Goal: Task Accomplishment & Management: Use online tool/utility

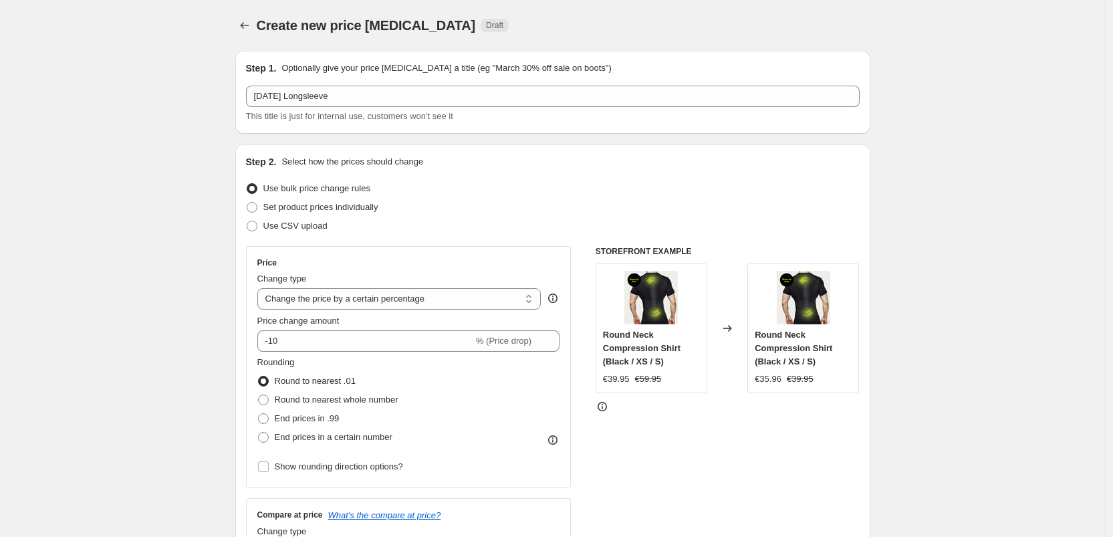
select select "percentage"
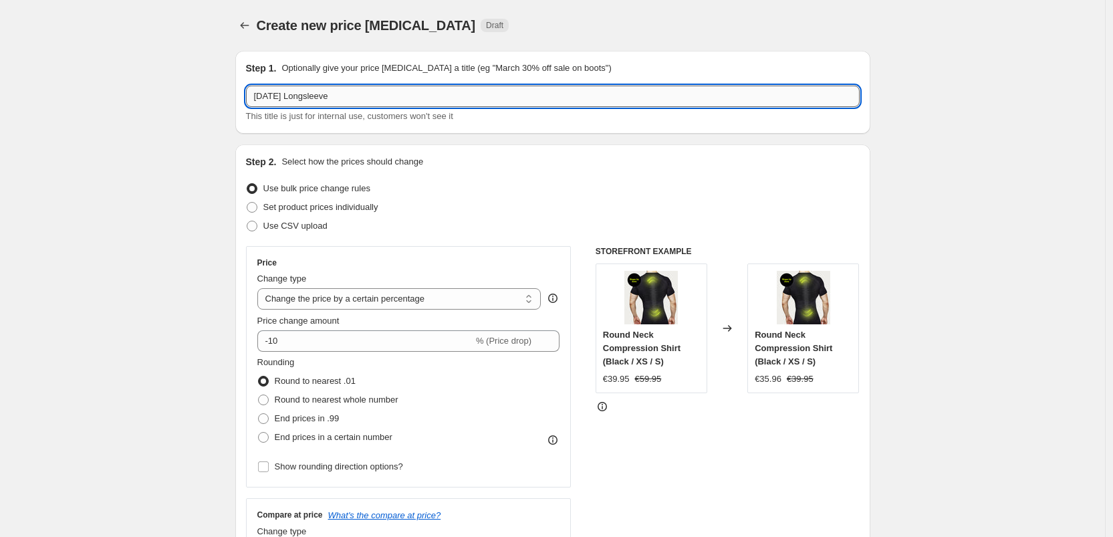
click at [362, 102] on input "[DATE] Longsleeve" at bounding box center [553, 96] width 614 height 21
drag, startPoint x: 379, startPoint y: 100, endPoint x: 224, endPoint y: 90, distance: 155.4
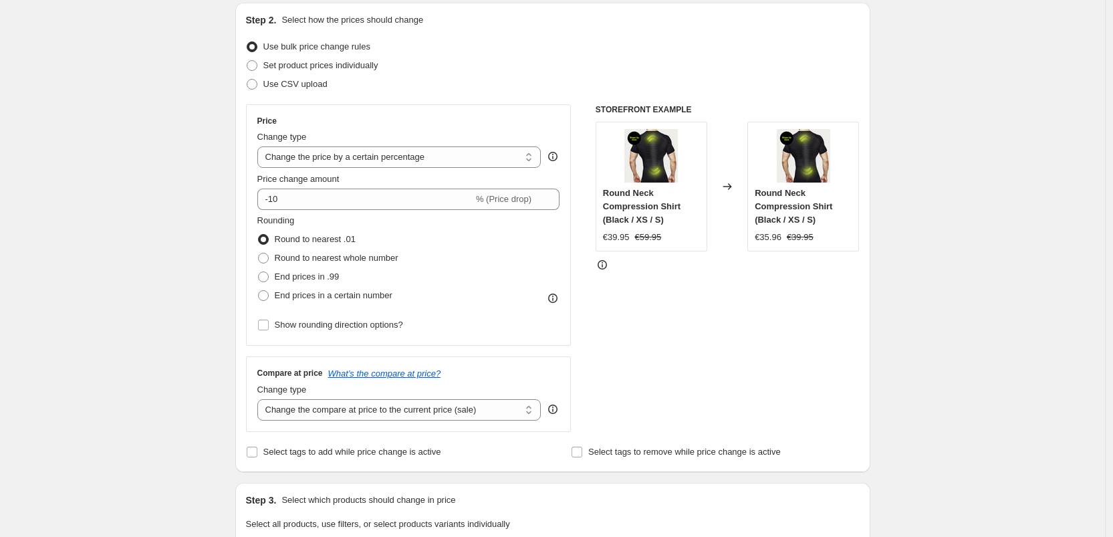
scroll to position [151, 0]
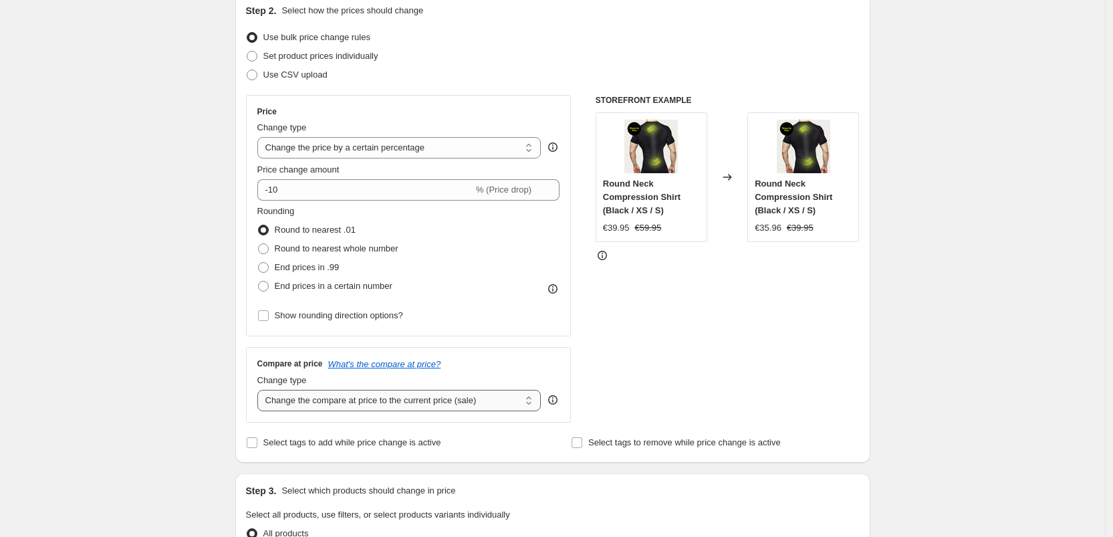
click at [320, 408] on select "Change the compare at price to the current price (sale) Change the compare at p…" at bounding box center [399, 400] width 284 height 21
select select "no_change"
click at [261, 390] on select "Change the compare at price to the current price (sale) Change the compare at p…" at bounding box center [399, 400] width 284 height 21
click at [215, 395] on div "Create new price [MEDICAL_DATA]. This page is ready Create new price [MEDICAL_D…" at bounding box center [552, 517] width 1105 height 1336
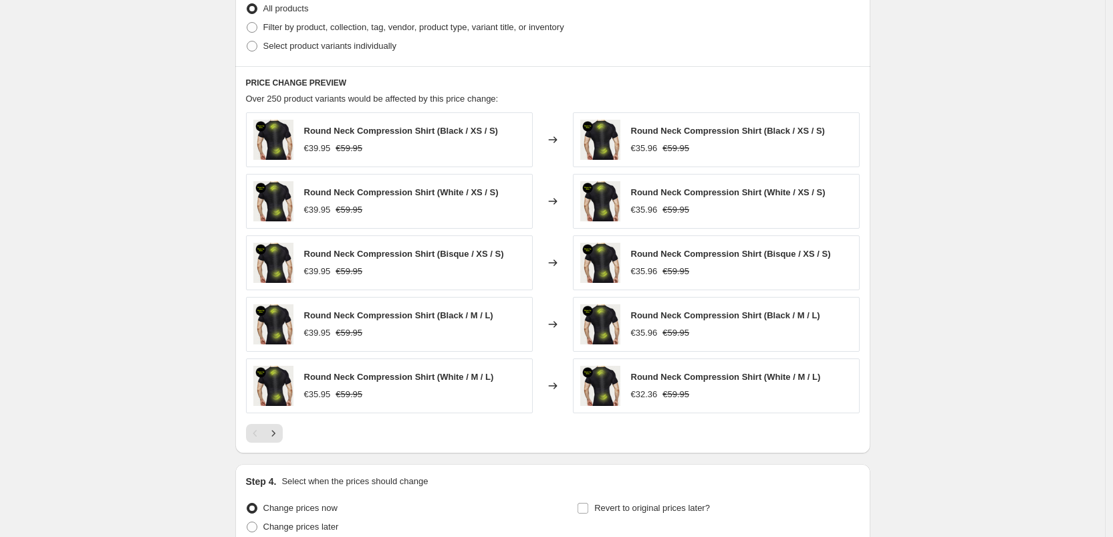
scroll to position [530, 0]
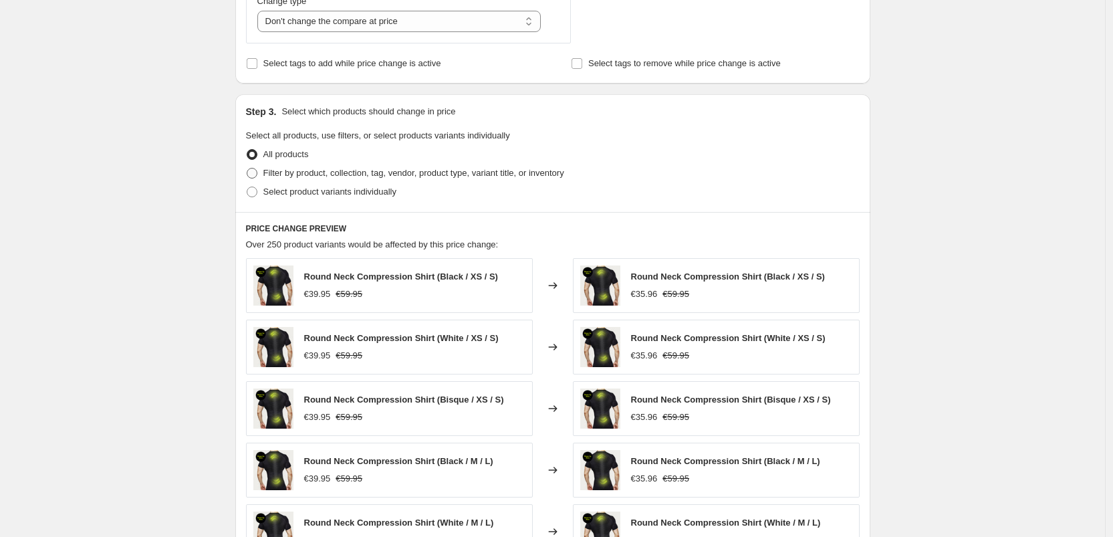
click at [278, 170] on span "Filter by product, collection, tag, vendor, product type, variant title, or inv…" at bounding box center [413, 173] width 301 height 10
click at [247, 168] on input "Filter by product, collection, tag, vendor, product type, variant title, or inv…" at bounding box center [247, 168] width 1 height 1
radio input "true"
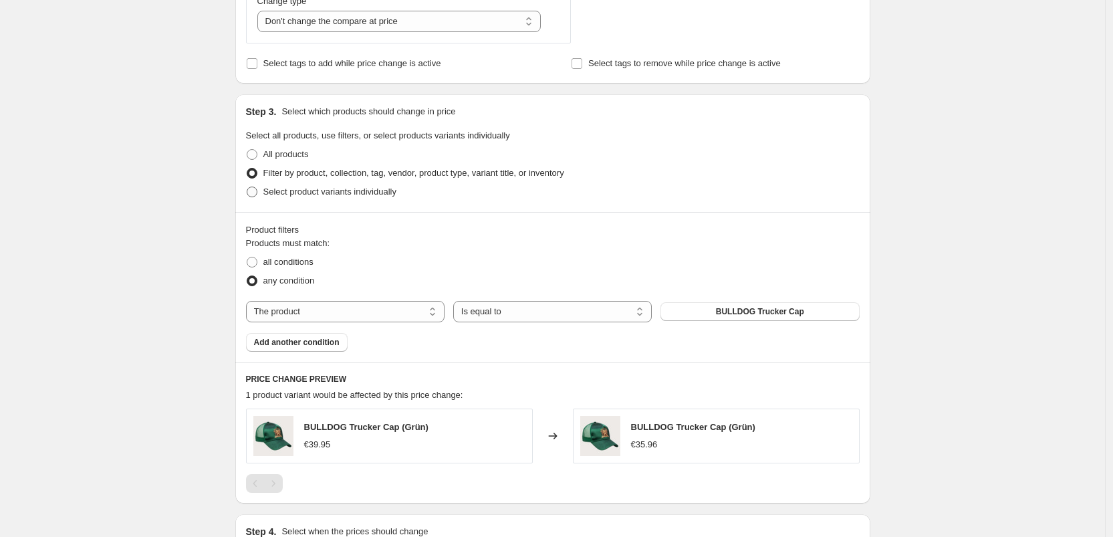
click at [326, 193] on span "Select product variants individually" at bounding box center [329, 192] width 133 height 10
click at [247, 187] on input "Select product variants individually" at bounding box center [247, 187] width 1 height 1
radio input "true"
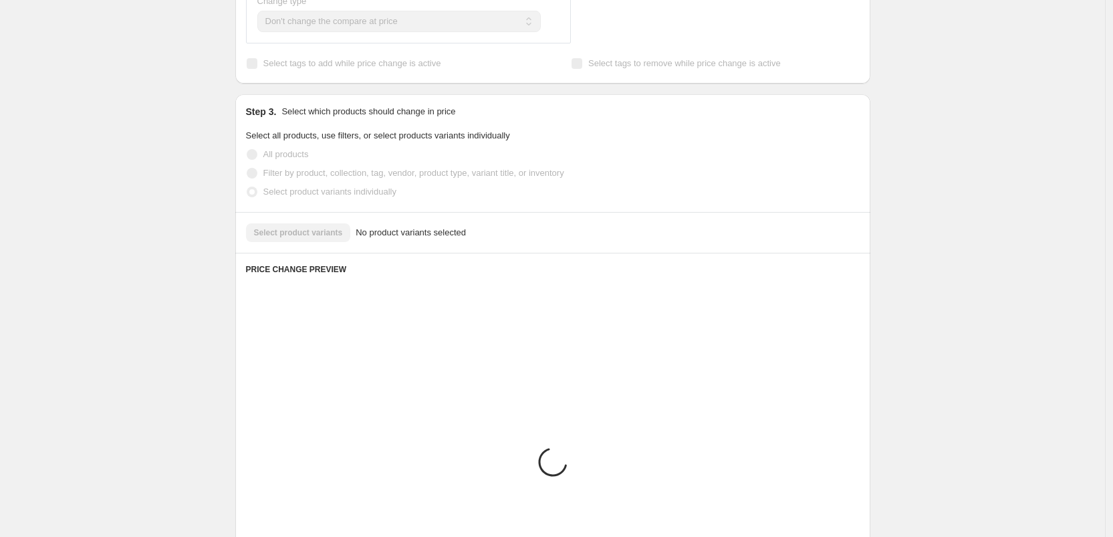
scroll to position [503, 0]
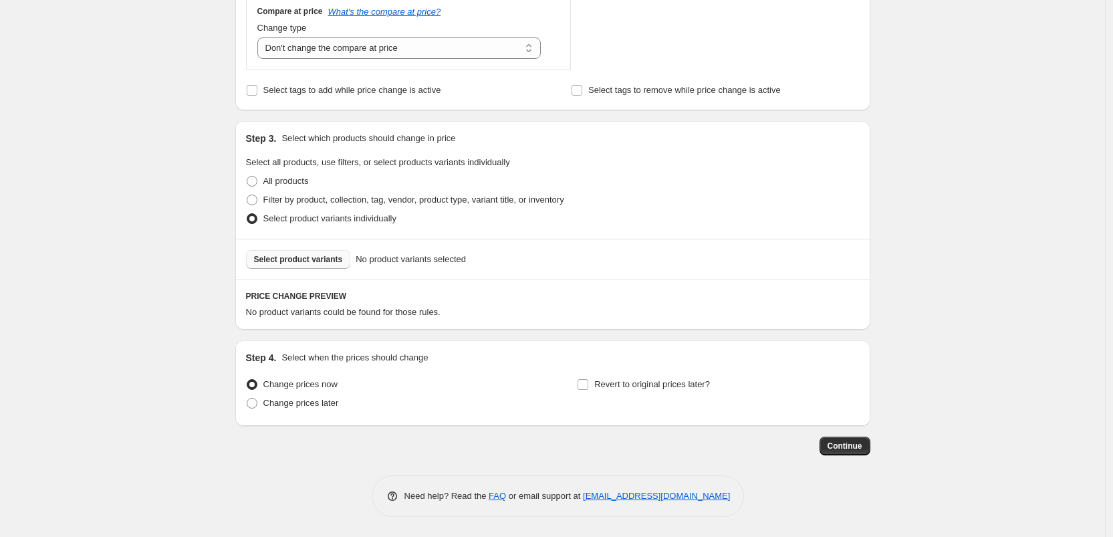
click at [318, 261] on span "Select product variants" at bounding box center [298, 259] width 89 height 11
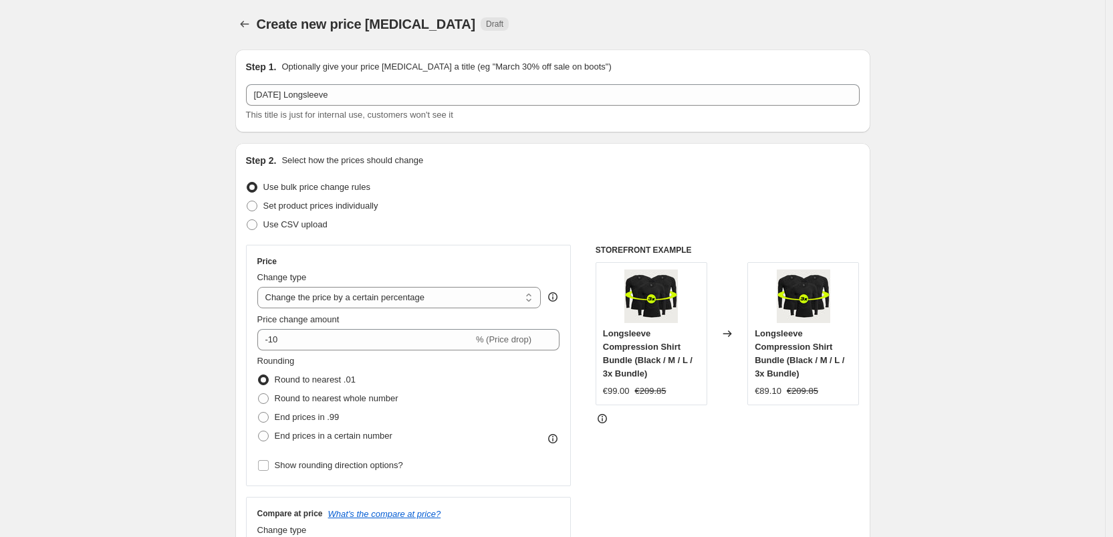
scroll to position [0, 0]
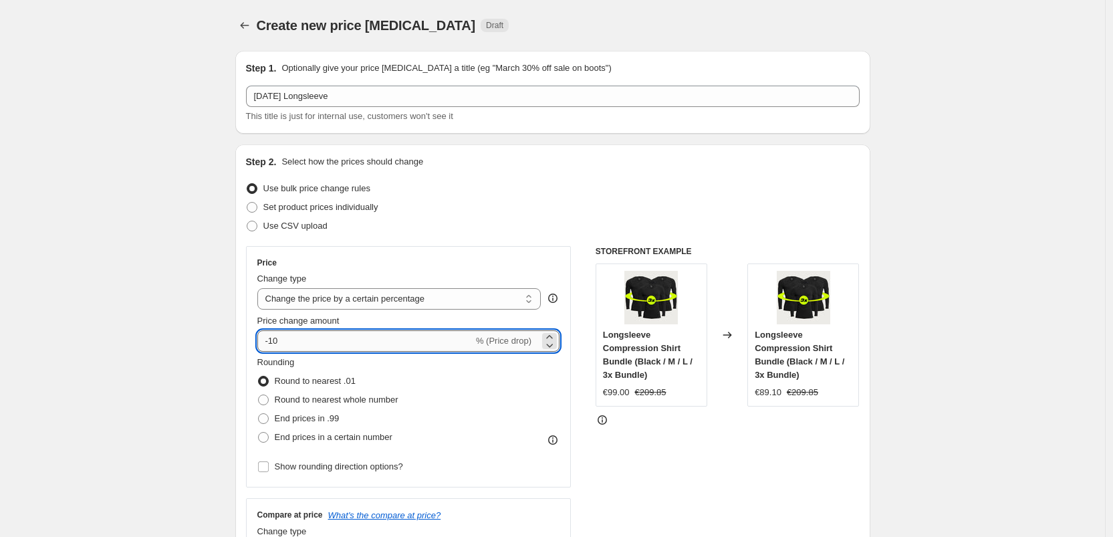
drag, startPoint x: 293, startPoint y: 343, endPoint x: 261, endPoint y: 344, distance: 32.1
click at [261, 344] on input "-10" at bounding box center [365, 340] width 216 height 21
type input "-9"
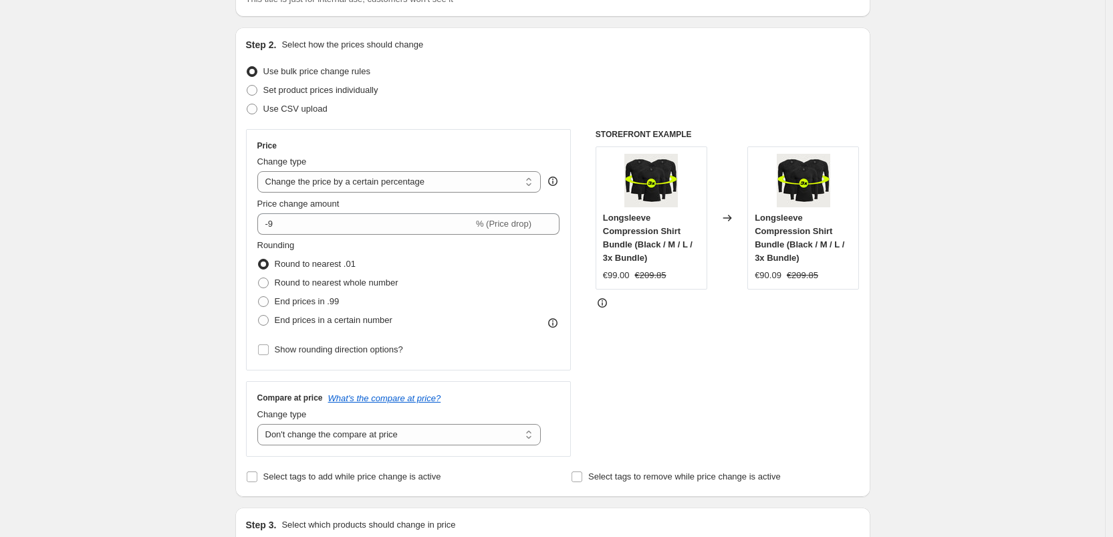
scroll to position [120, 0]
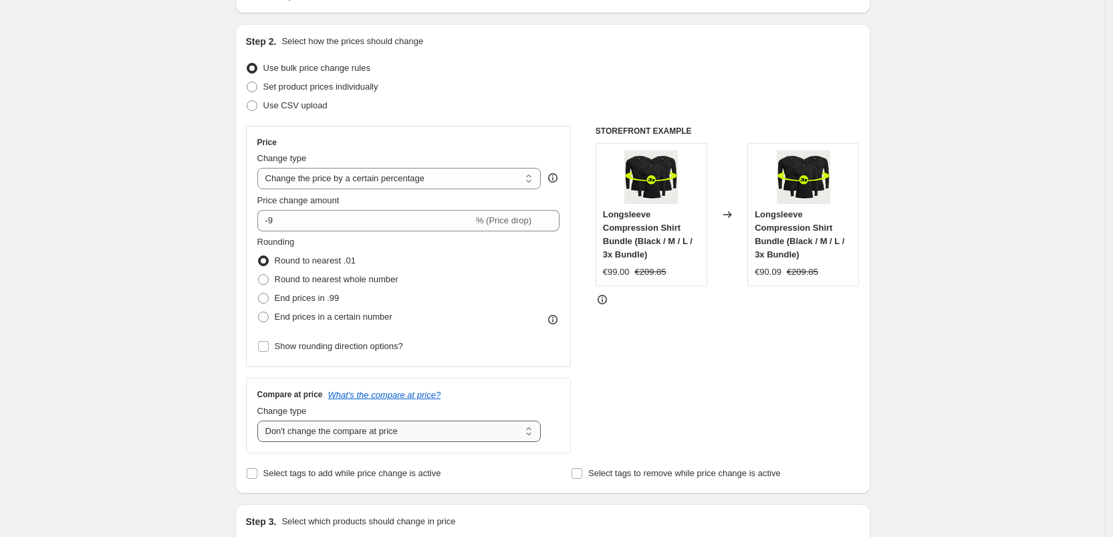
click at [302, 430] on select "Change the compare at price to the current price (sale) Change the compare at p…" at bounding box center [399, 431] width 284 height 21
click at [261, 421] on select "Change the compare at price to the current price (sale) Change the compare at p…" at bounding box center [399, 431] width 284 height 21
click at [309, 427] on select "Change the compare at price to the current price (sale) Change the compare at p…" at bounding box center [399, 431] width 284 height 21
select select "no_change"
click at [261, 421] on select "Change the compare at price to the current price (sale) Change the compare at p…" at bounding box center [399, 431] width 284 height 21
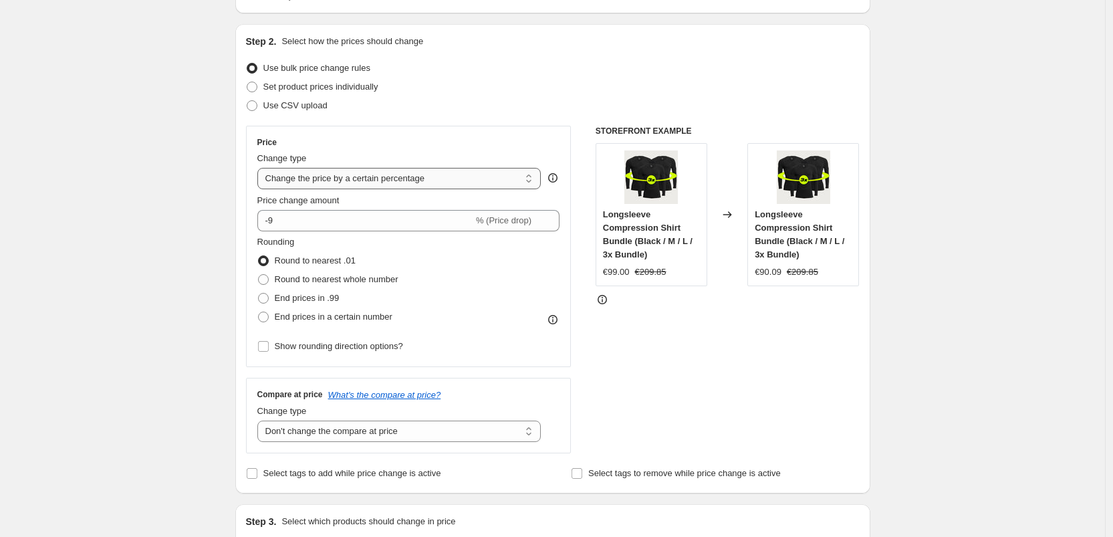
click at [325, 177] on select "Change the price to a certain amount Change the price by a certain amount Chang…" at bounding box center [399, 178] width 284 height 21
click at [338, 181] on select "Change the price to a certain amount Change the price by a certain amount Chang…" at bounding box center [399, 178] width 284 height 21
click at [266, 280] on span at bounding box center [263, 279] width 11 height 11
click at [259, 275] on input "Round to nearest whole number" at bounding box center [258, 274] width 1 height 1
radio input "true"
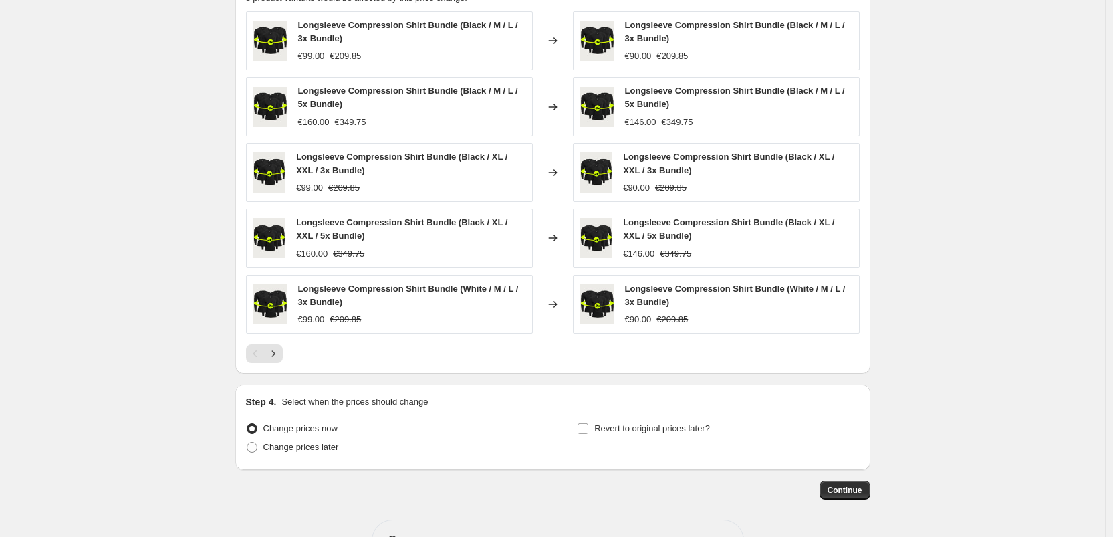
scroll to position [862, 0]
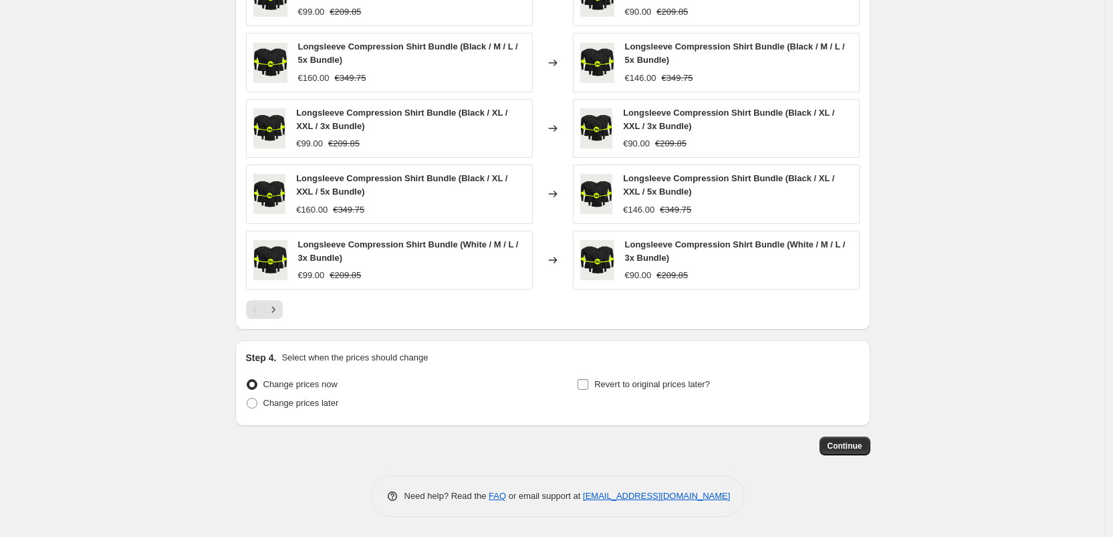
click at [619, 380] on span "Revert to original prices later?" at bounding box center [652, 384] width 116 height 10
click at [588, 380] on input "Revert to original prices later?" at bounding box center [583, 384] width 11 height 11
checkbox input "true"
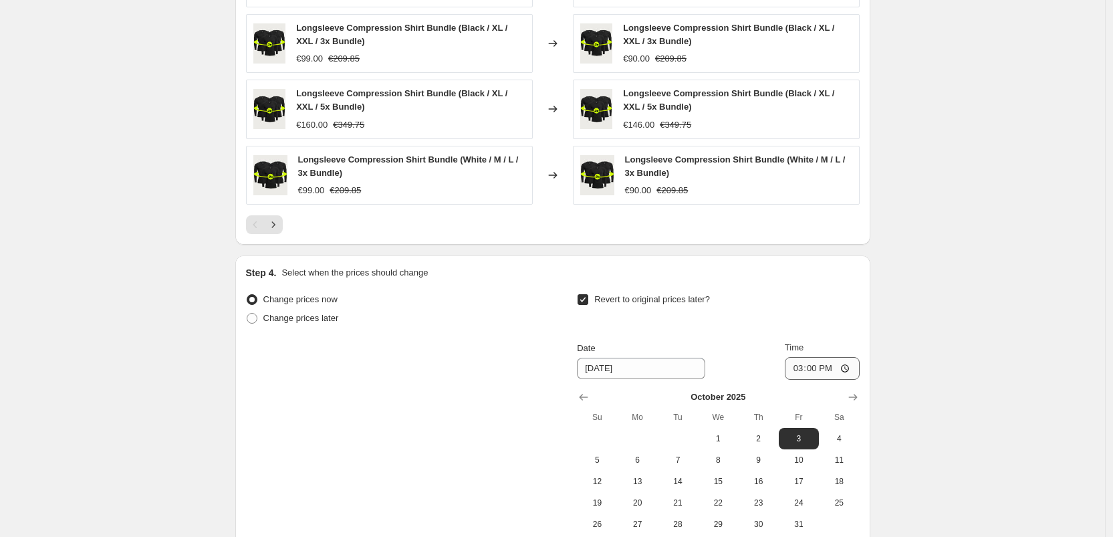
scroll to position [1090, 0]
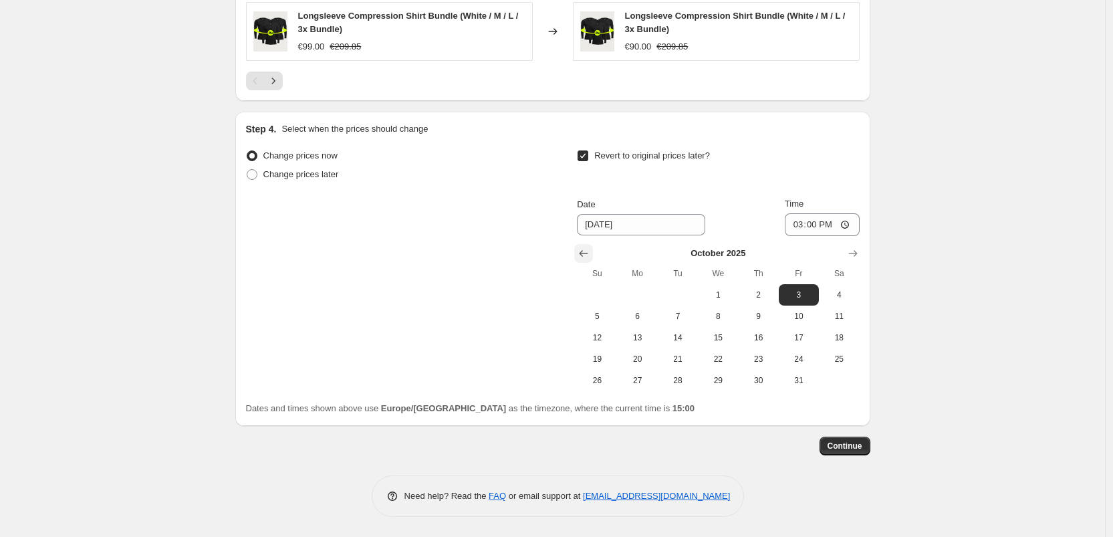
click at [586, 251] on icon "Show previous month, September 2025" at bounding box center [583, 253] width 13 height 13
click at [601, 380] on span "28" at bounding box center [596, 380] width 29 height 11
click at [649, 389] on button "29" at bounding box center [638, 380] width 40 height 21
type input "[DATE]"
click at [812, 229] on input "15:00" at bounding box center [822, 224] width 75 height 23
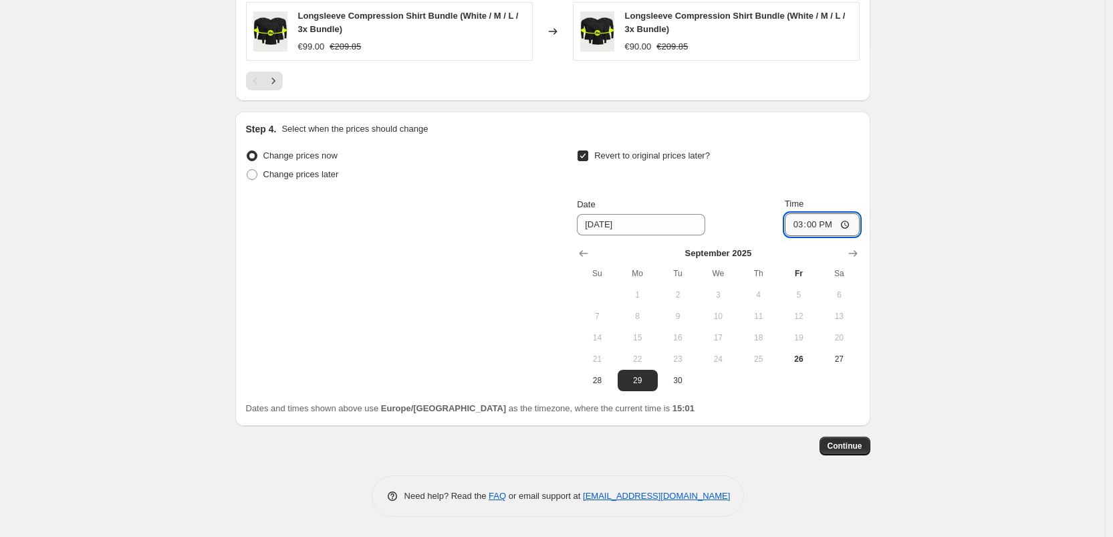
type input "00:00"
click at [449, 328] on div "Change prices now Change prices later Revert to original prices later? Date [DA…" at bounding box center [553, 268] width 614 height 245
click at [840, 445] on span "Continue" at bounding box center [845, 446] width 35 height 11
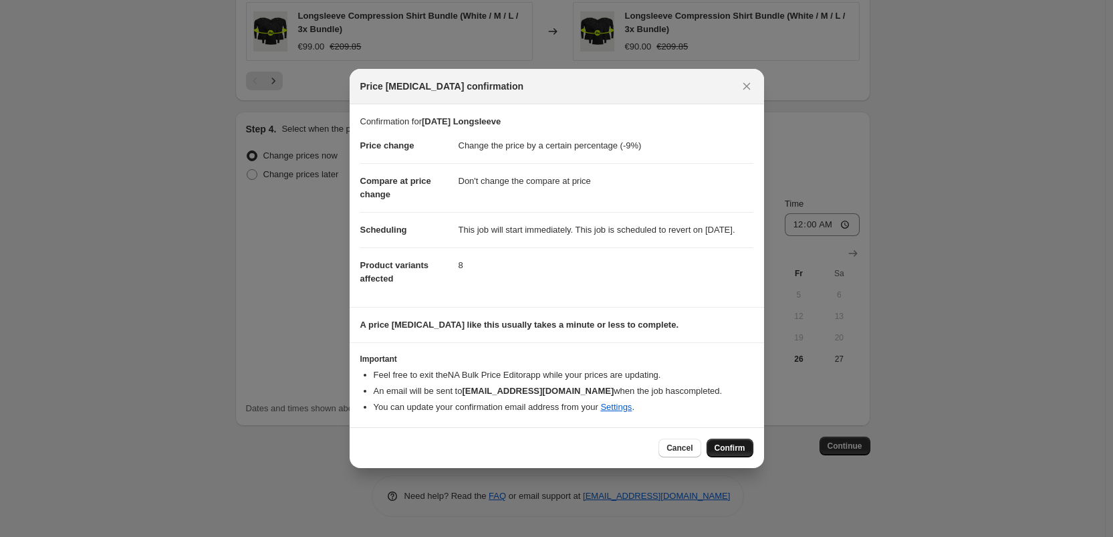
click at [739, 452] on span "Confirm" at bounding box center [730, 448] width 31 height 11
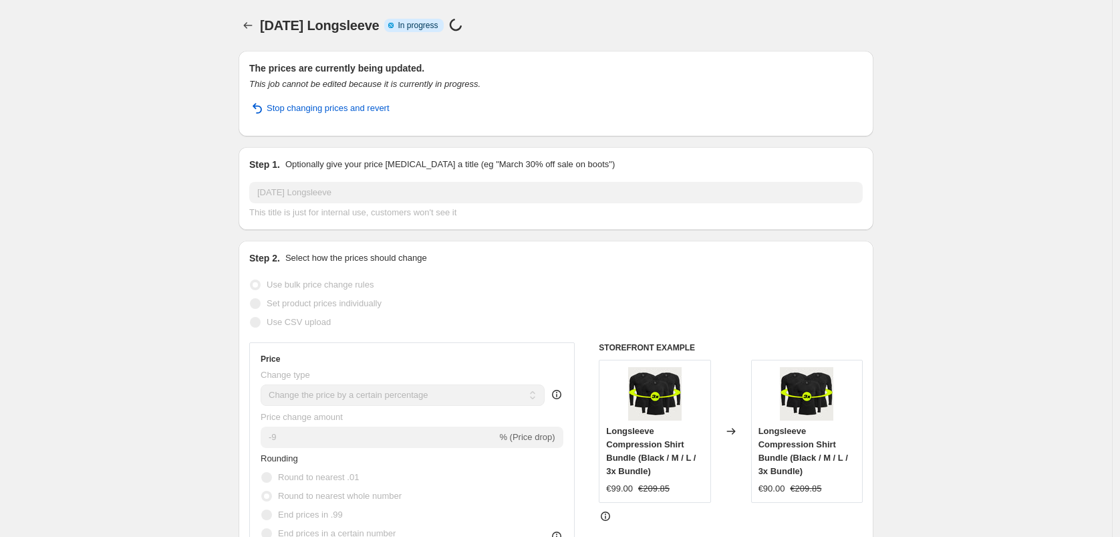
select select "percentage"
select select "no_change"
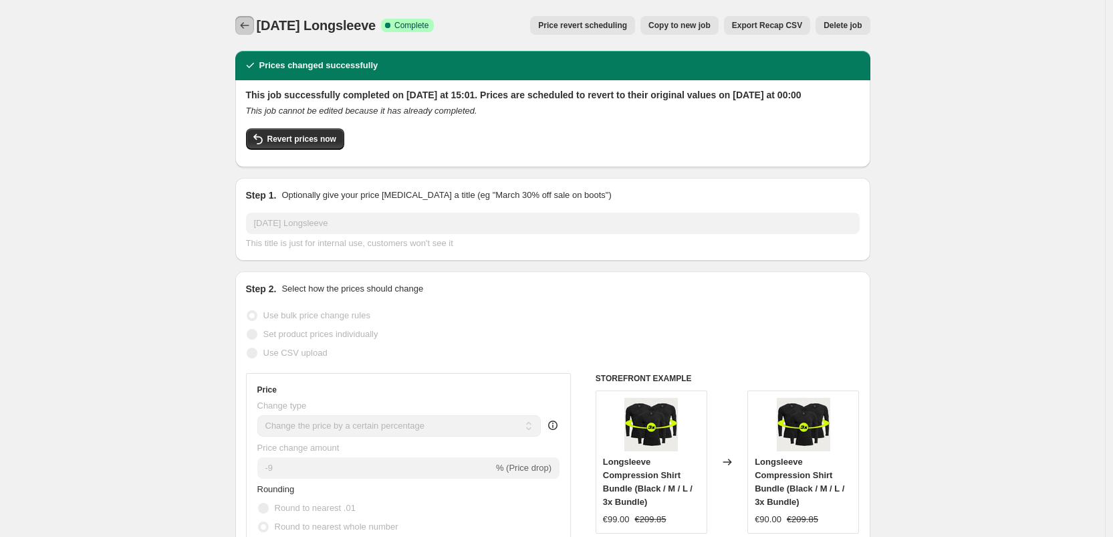
click at [251, 26] on icon "Price change jobs" at bounding box center [244, 25] width 13 height 13
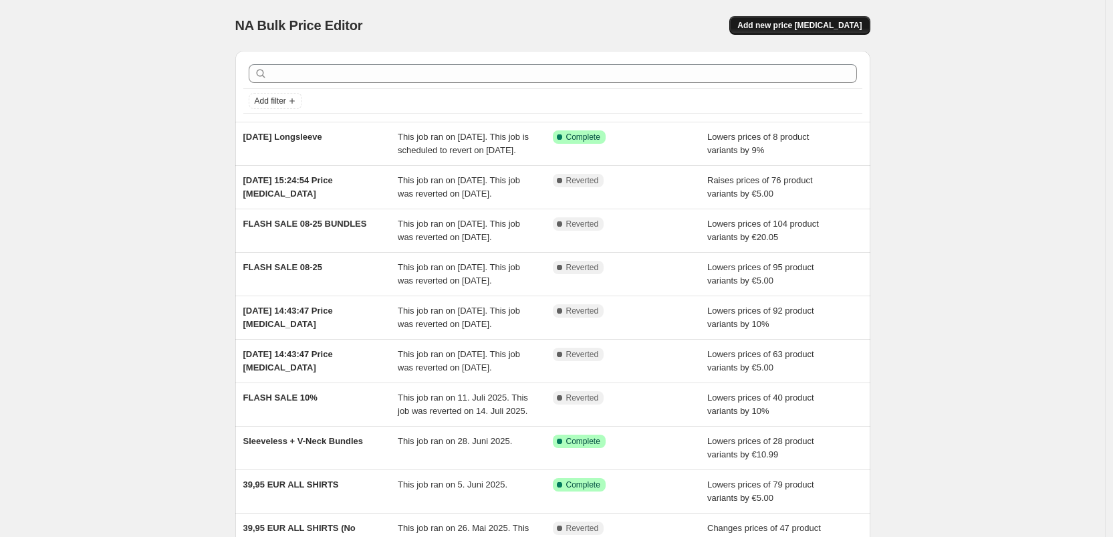
click at [776, 28] on span "Add new price [MEDICAL_DATA]" at bounding box center [799, 25] width 124 height 11
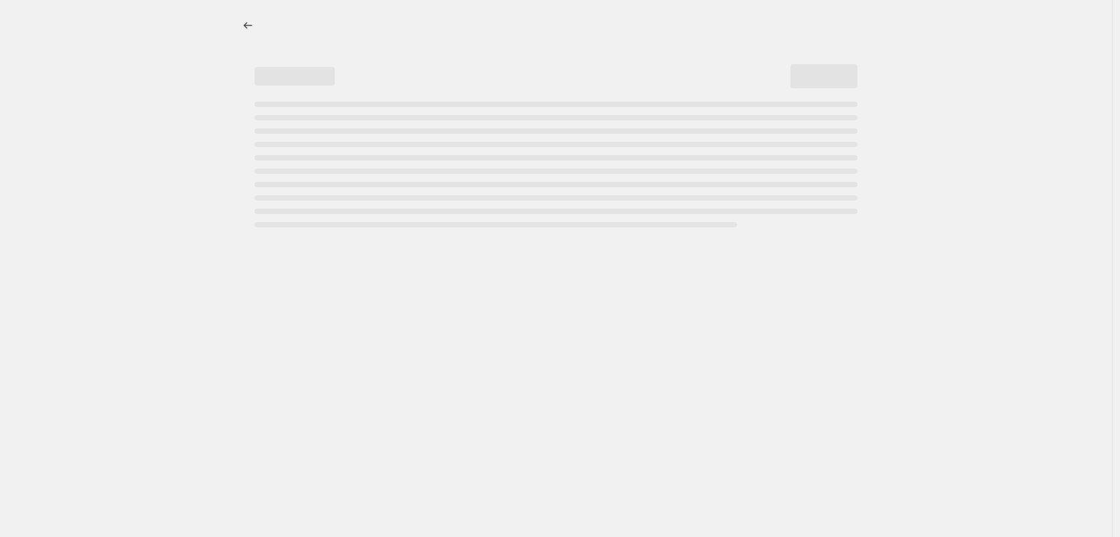
select select "percentage"
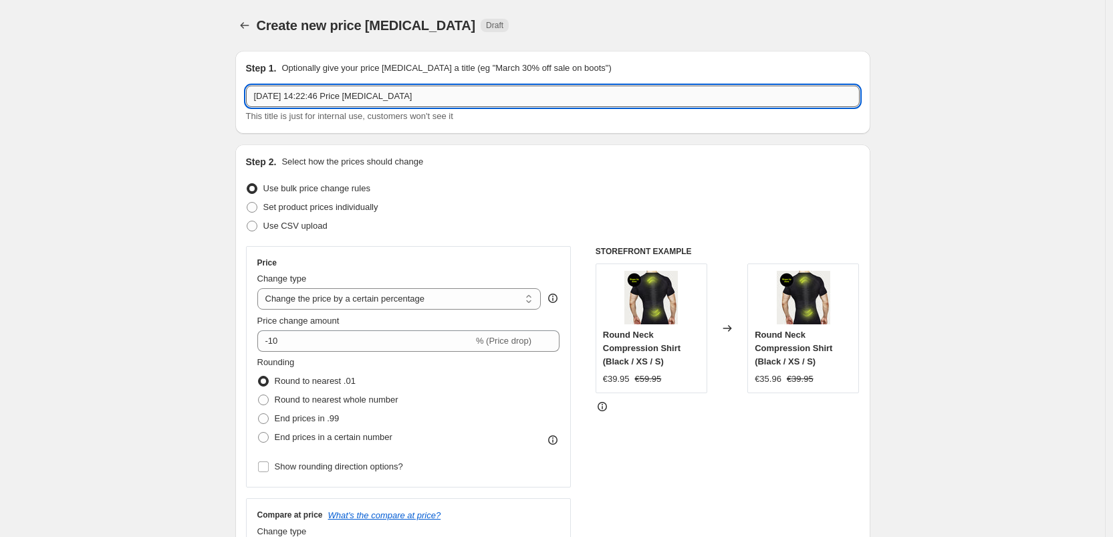
drag, startPoint x: 464, startPoint y: 105, endPoint x: 374, endPoint y: 102, distance: 90.3
click at [374, 102] on input "[DATE] 14:22:46 Price [MEDICAL_DATA]" at bounding box center [553, 96] width 614 height 21
click at [437, 104] on input "[DATE] 14:22:46 Price [MEDICAL_DATA]" at bounding box center [553, 96] width 614 height 21
drag, startPoint x: 441, startPoint y: 104, endPoint x: 232, endPoint y: 84, distance: 209.5
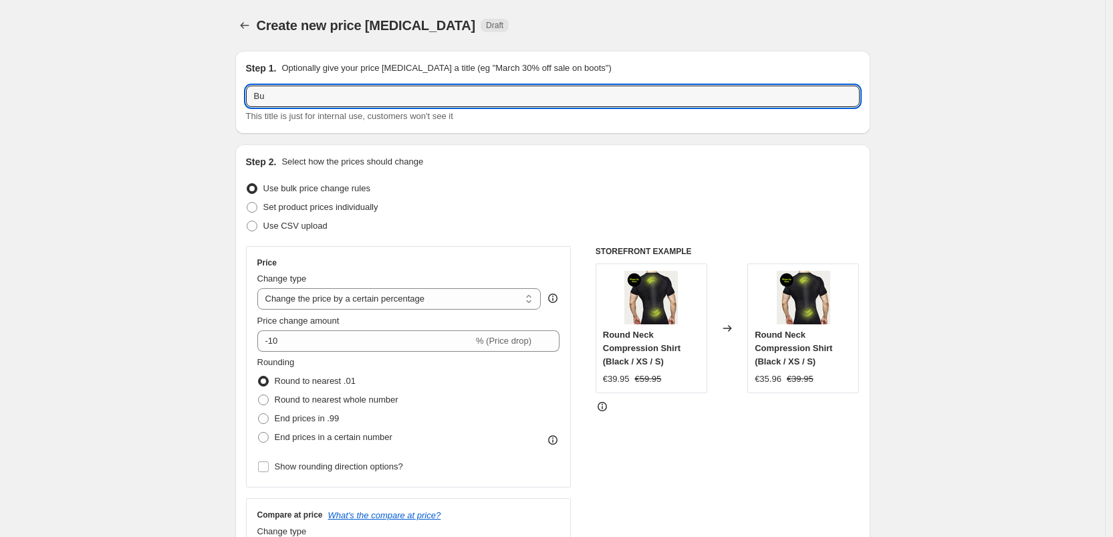
type input "B"
click at [247, 21] on icon "Price change jobs" at bounding box center [244, 25] width 13 height 13
